Goal: Information Seeking & Learning: Learn about a topic

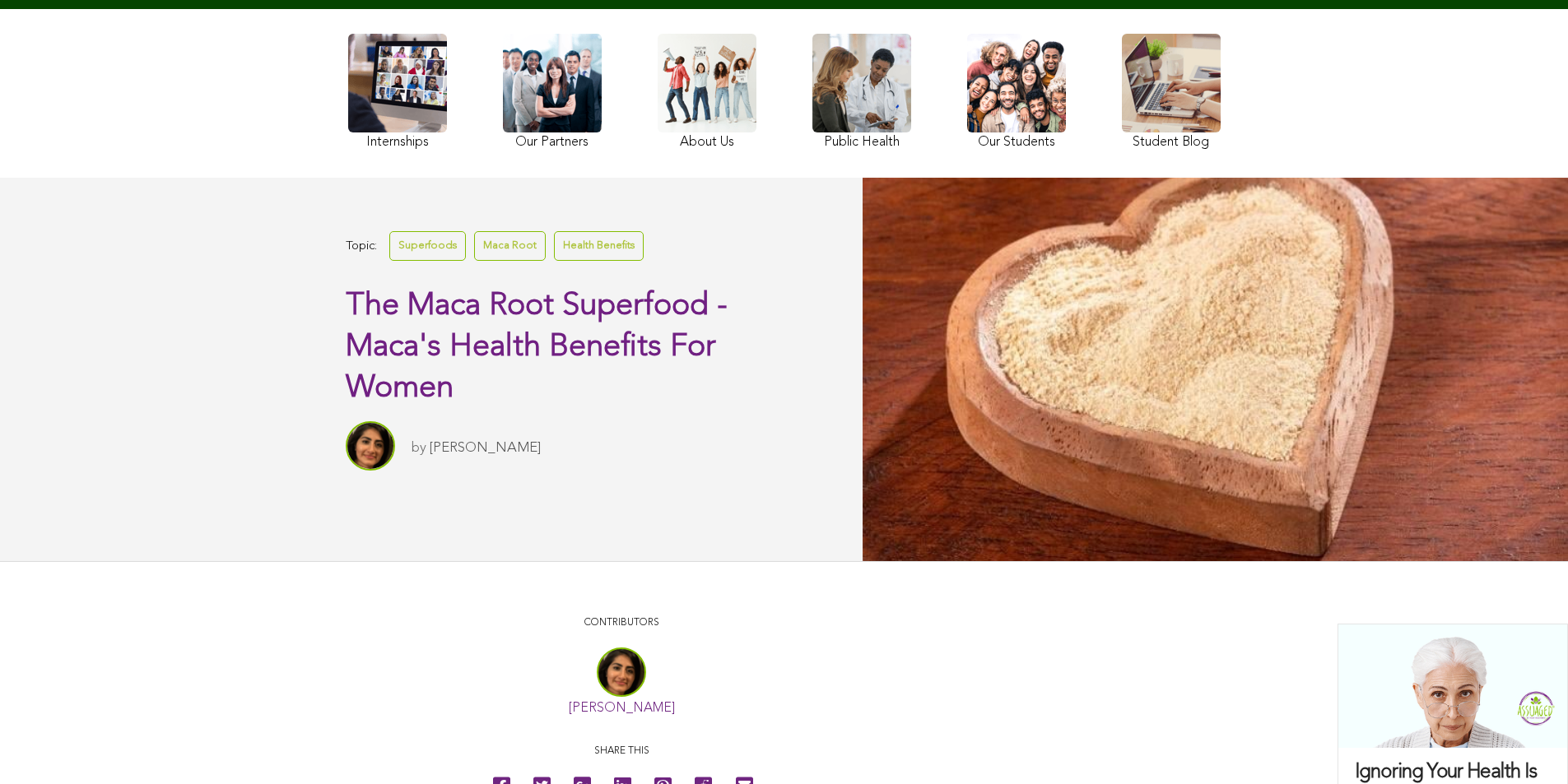
scroll to position [147, 0]
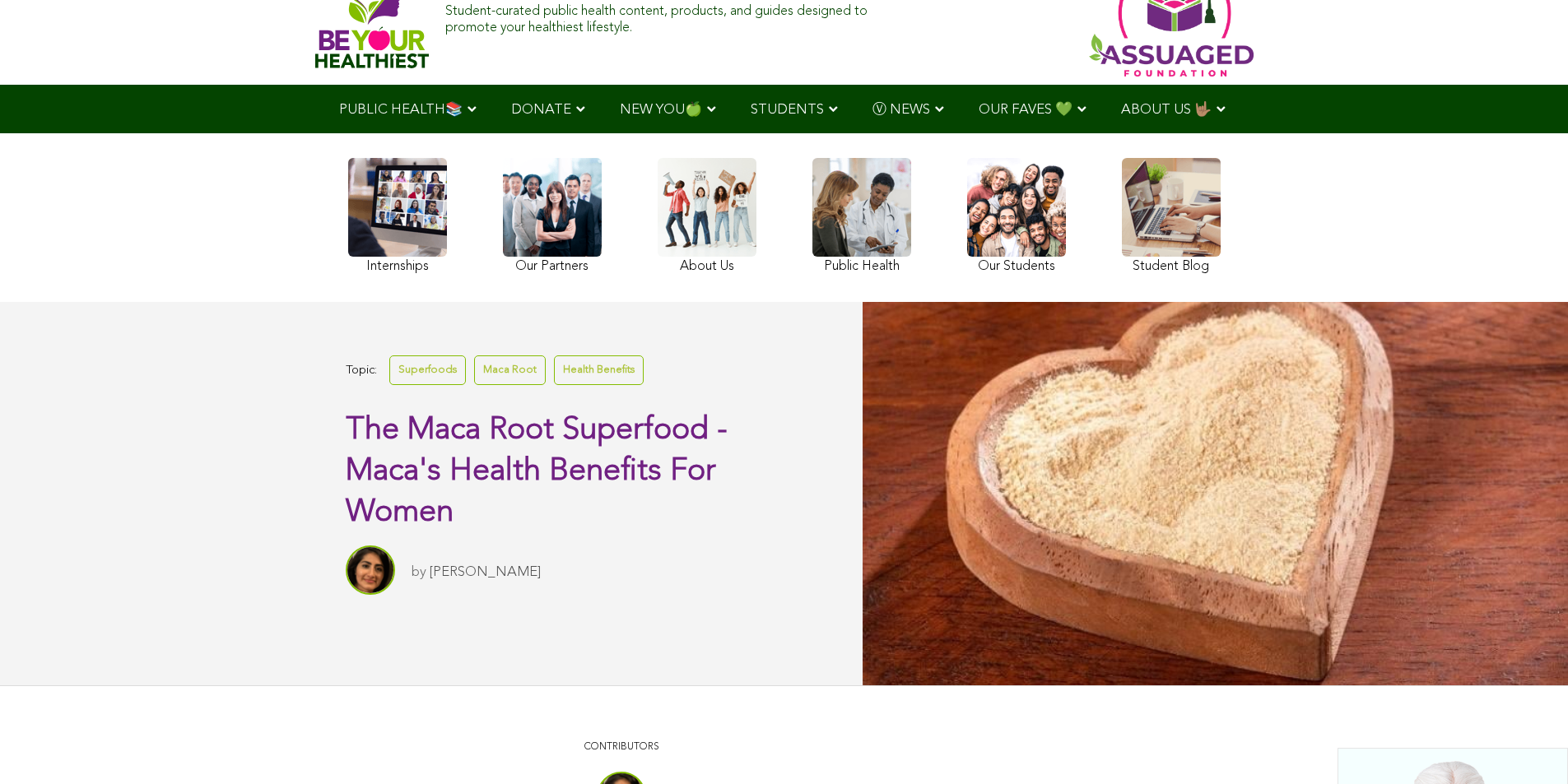
click at [657, 261] on link at bounding box center [706, 218] width 98 height 120
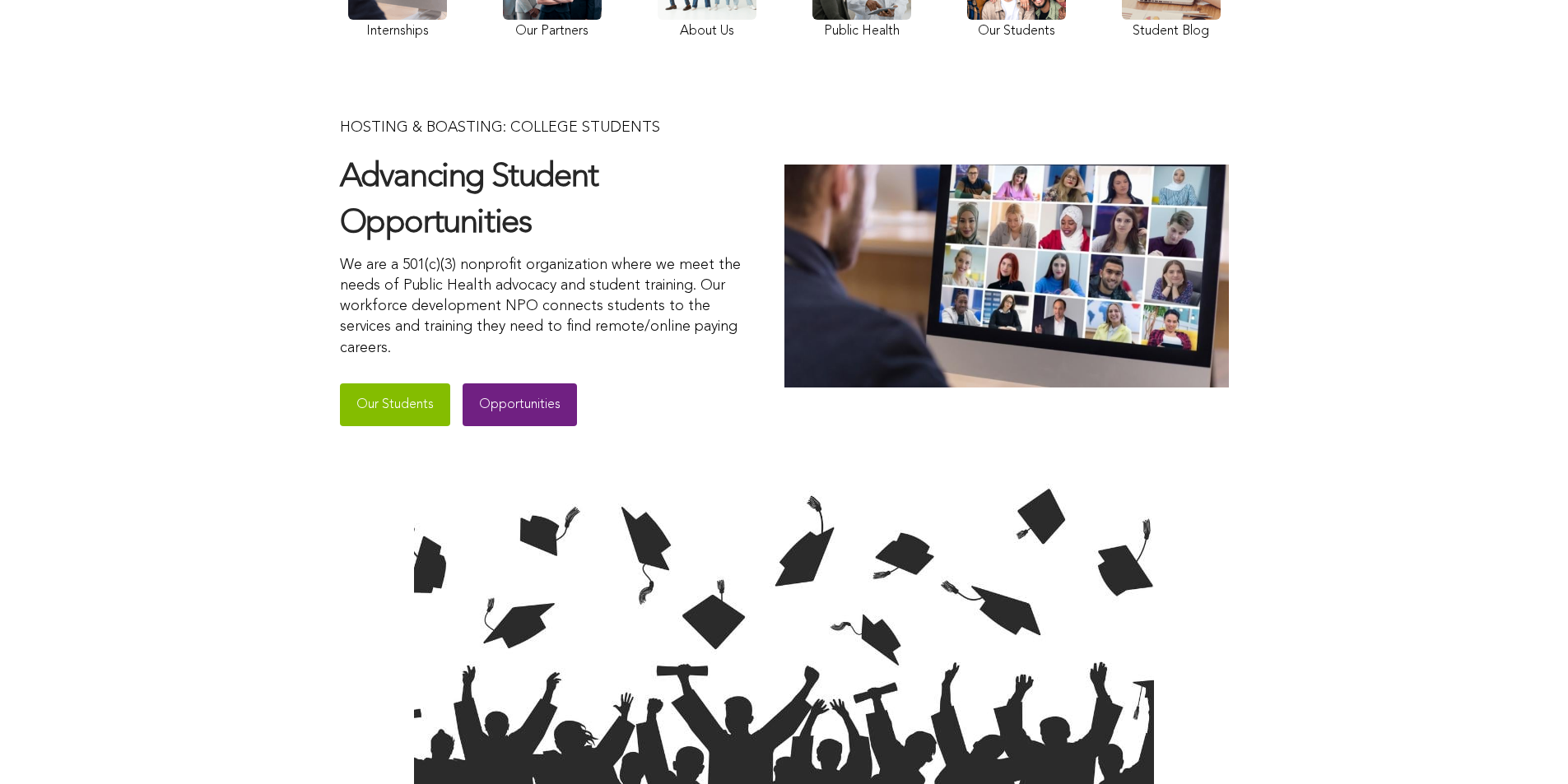
scroll to position [251, 0]
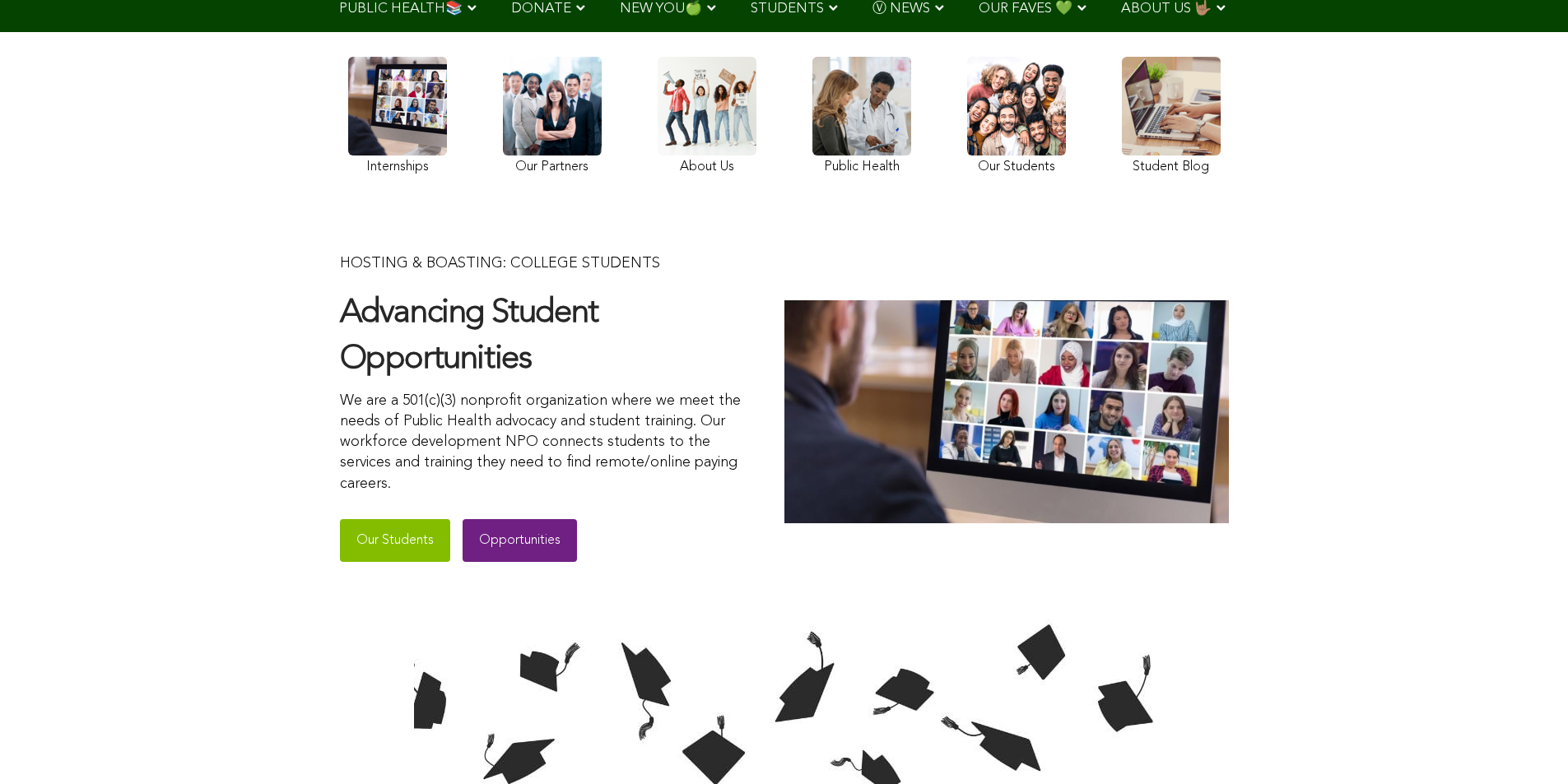
click at [657, 180] on link at bounding box center [706, 117] width 98 height 122
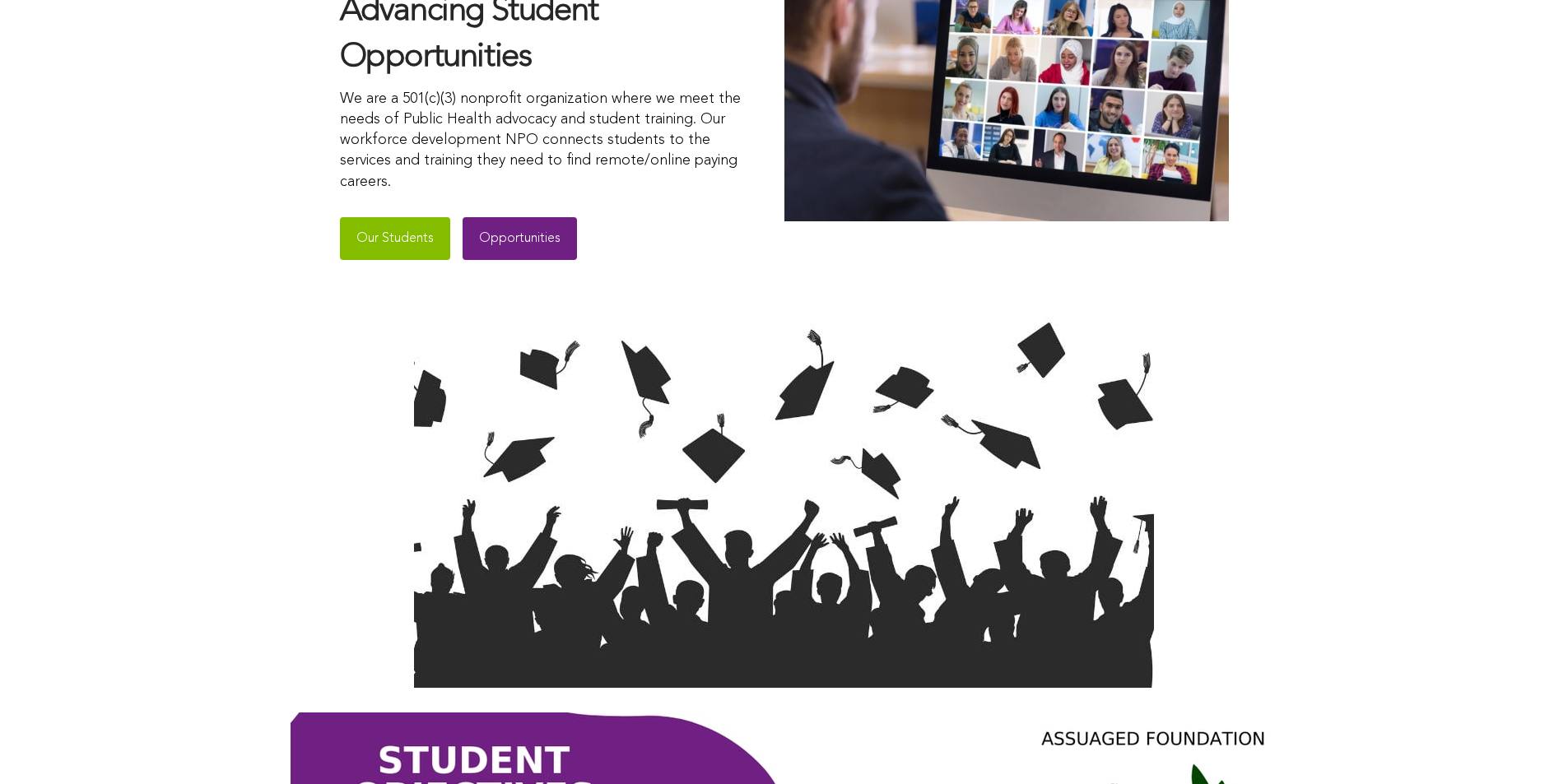
scroll to position [608, 0]
